Goal: Understand process/instructions: Learn how to perform a task or action

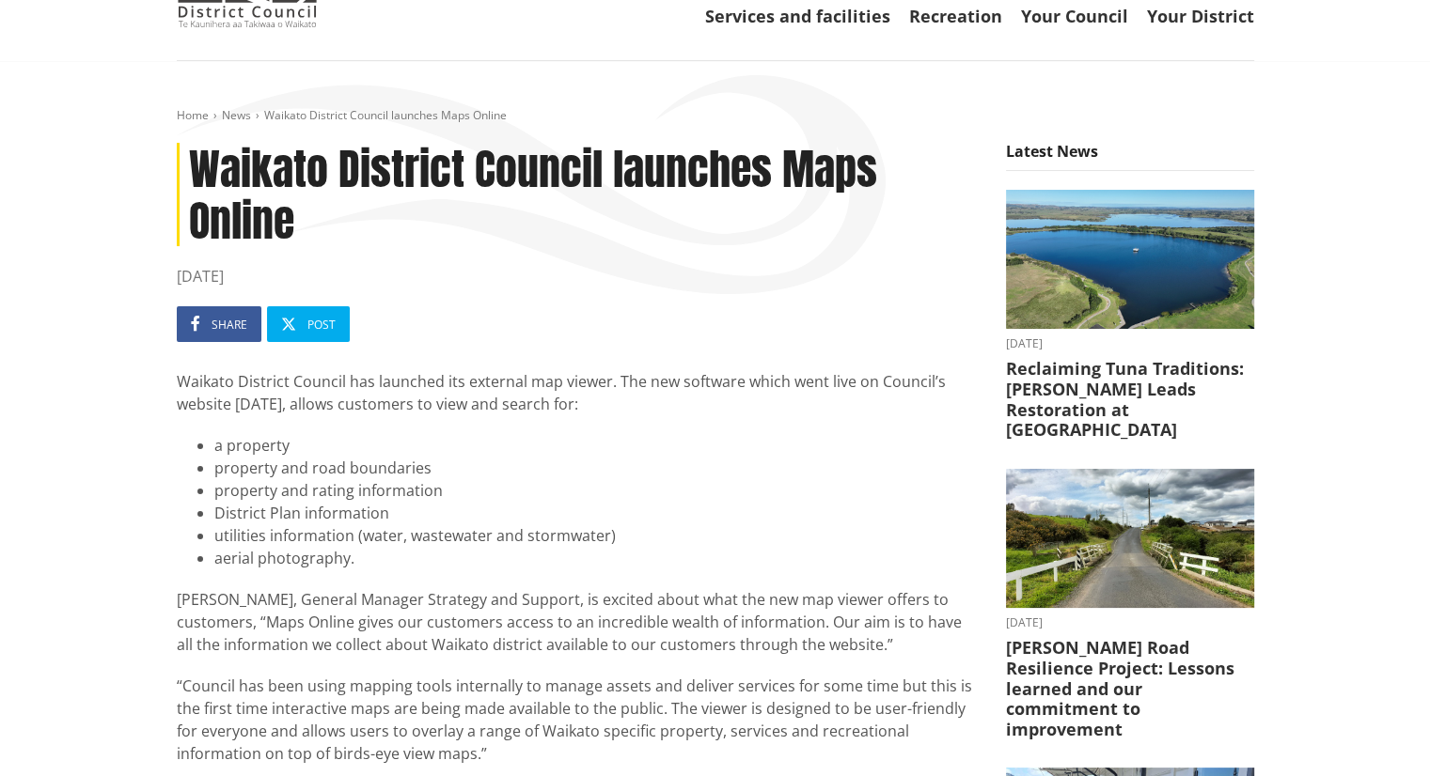
scroll to position [92, 0]
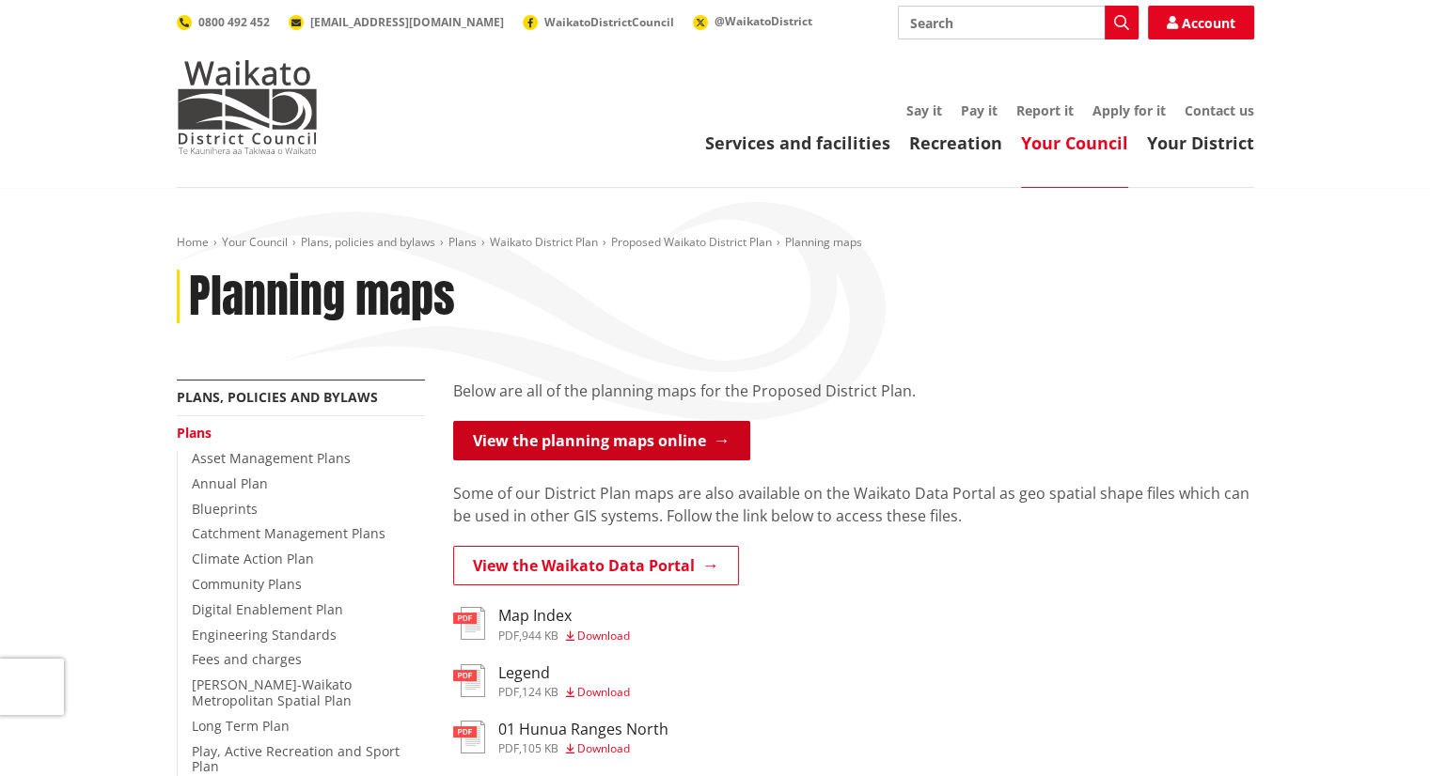
click at [603, 445] on link "View the planning maps online" at bounding box center [601, 440] width 297 height 39
click at [583, 442] on link "View the planning maps online" at bounding box center [601, 440] width 297 height 39
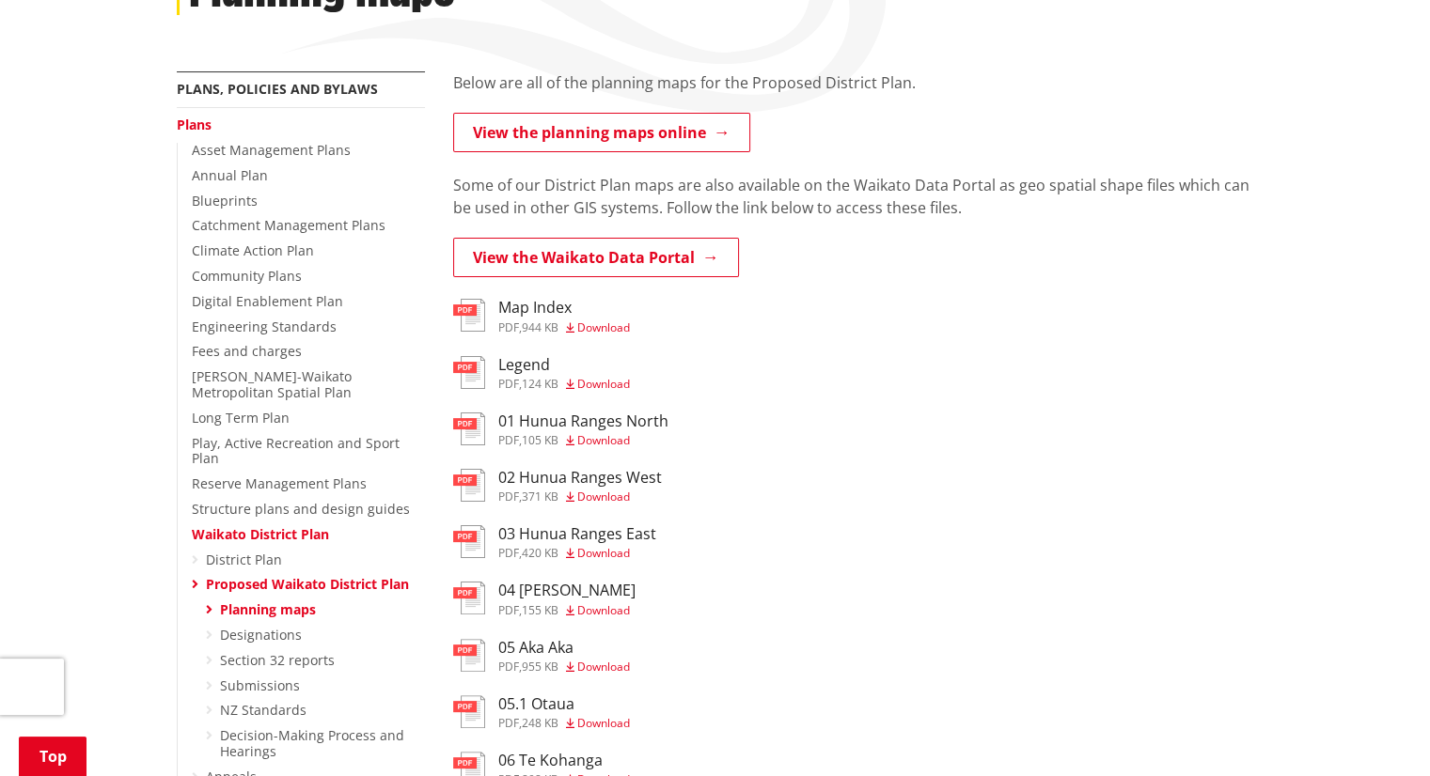
scroll to position [310, 0]
click at [532, 359] on h3 "Legend" at bounding box center [564, 363] width 132 height 18
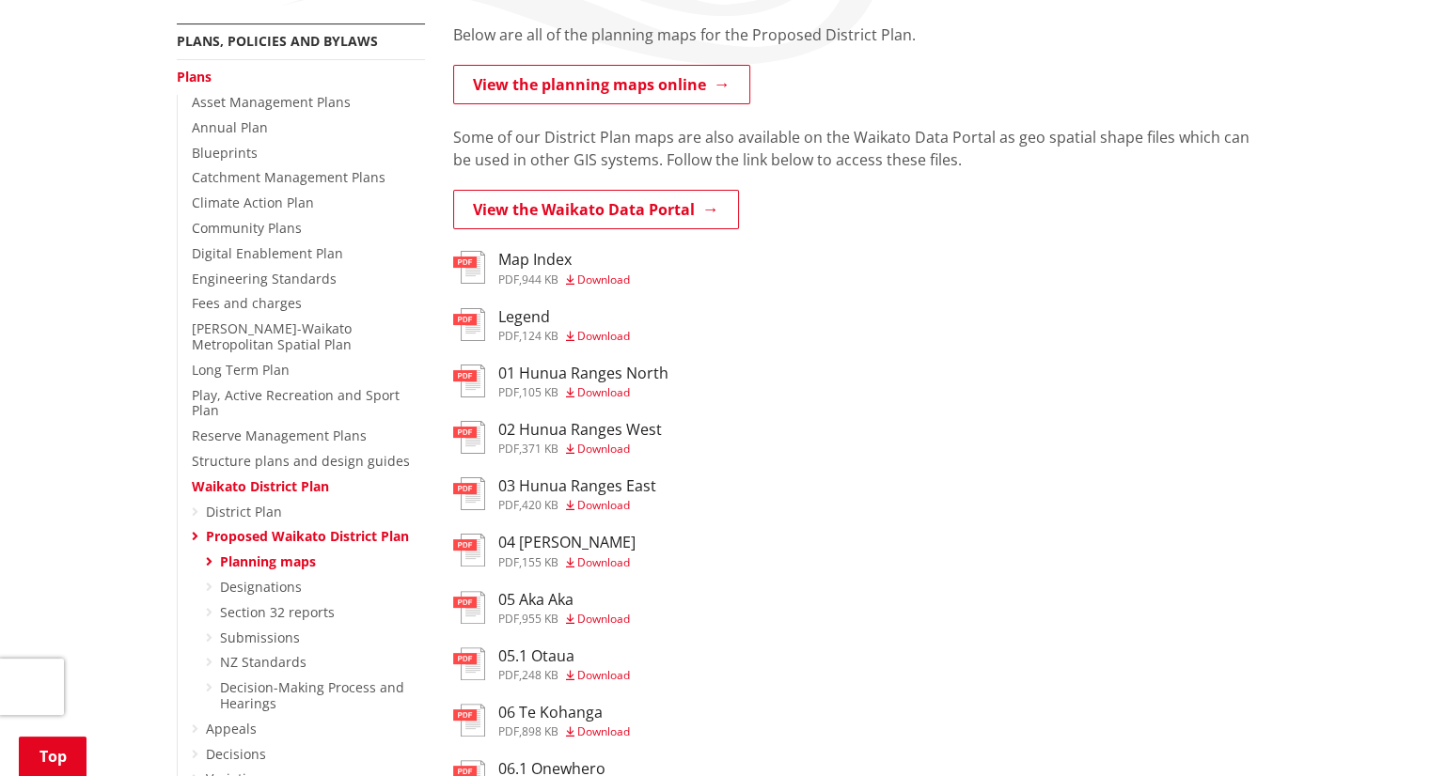
scroll to position [331, 0]
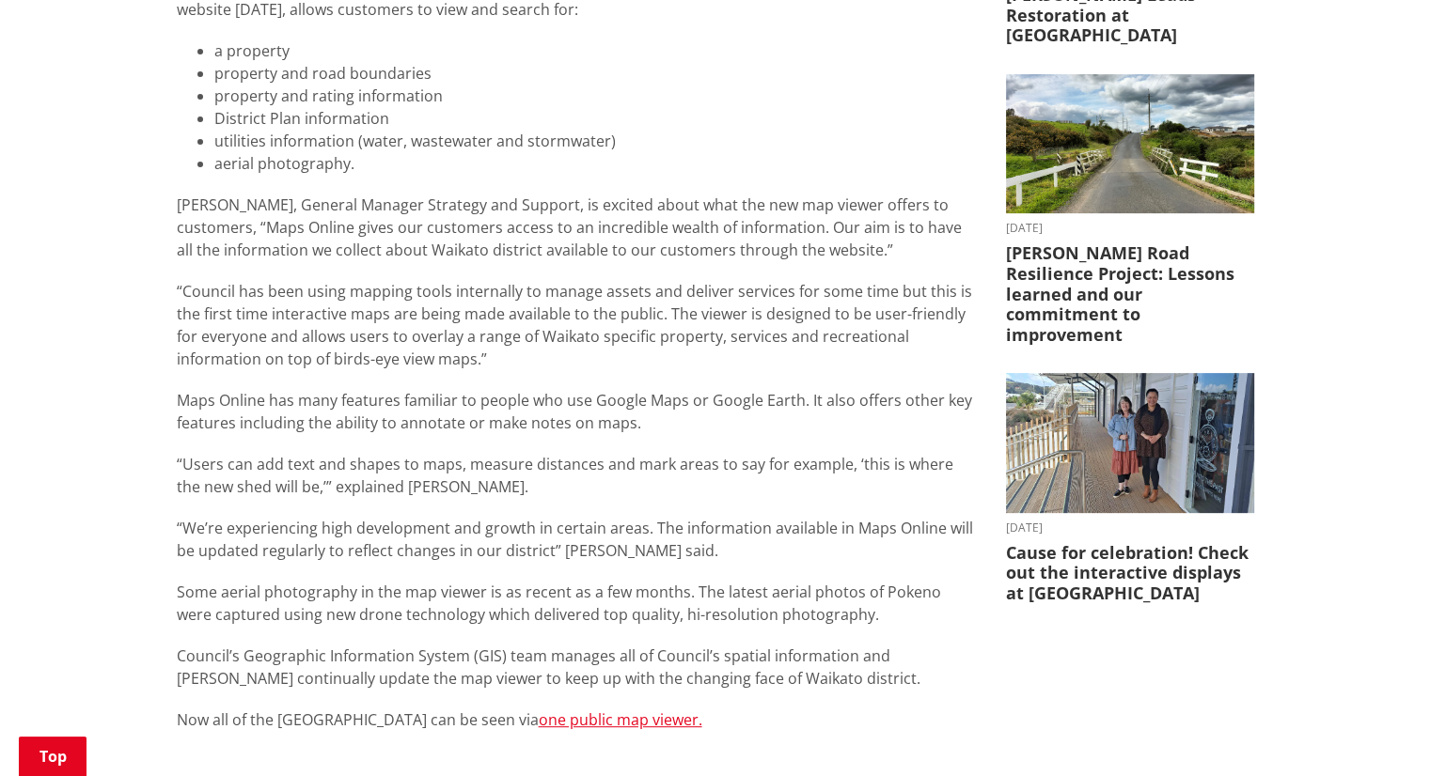
scroll to position [394, 0]
